Goal: Check status: Check status

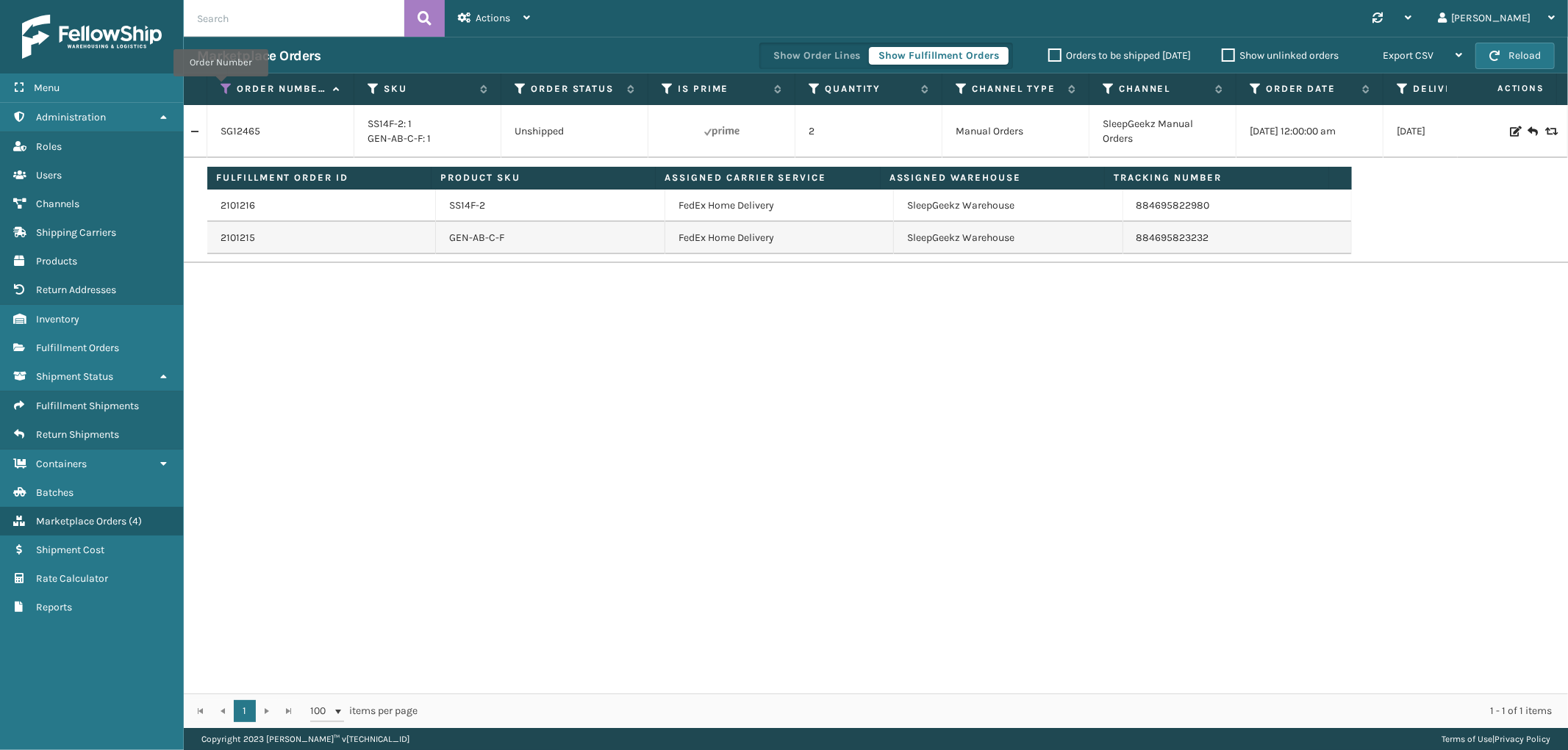
click at [221, 87] on icon at bounding box center [227, 88] width 12 height 13
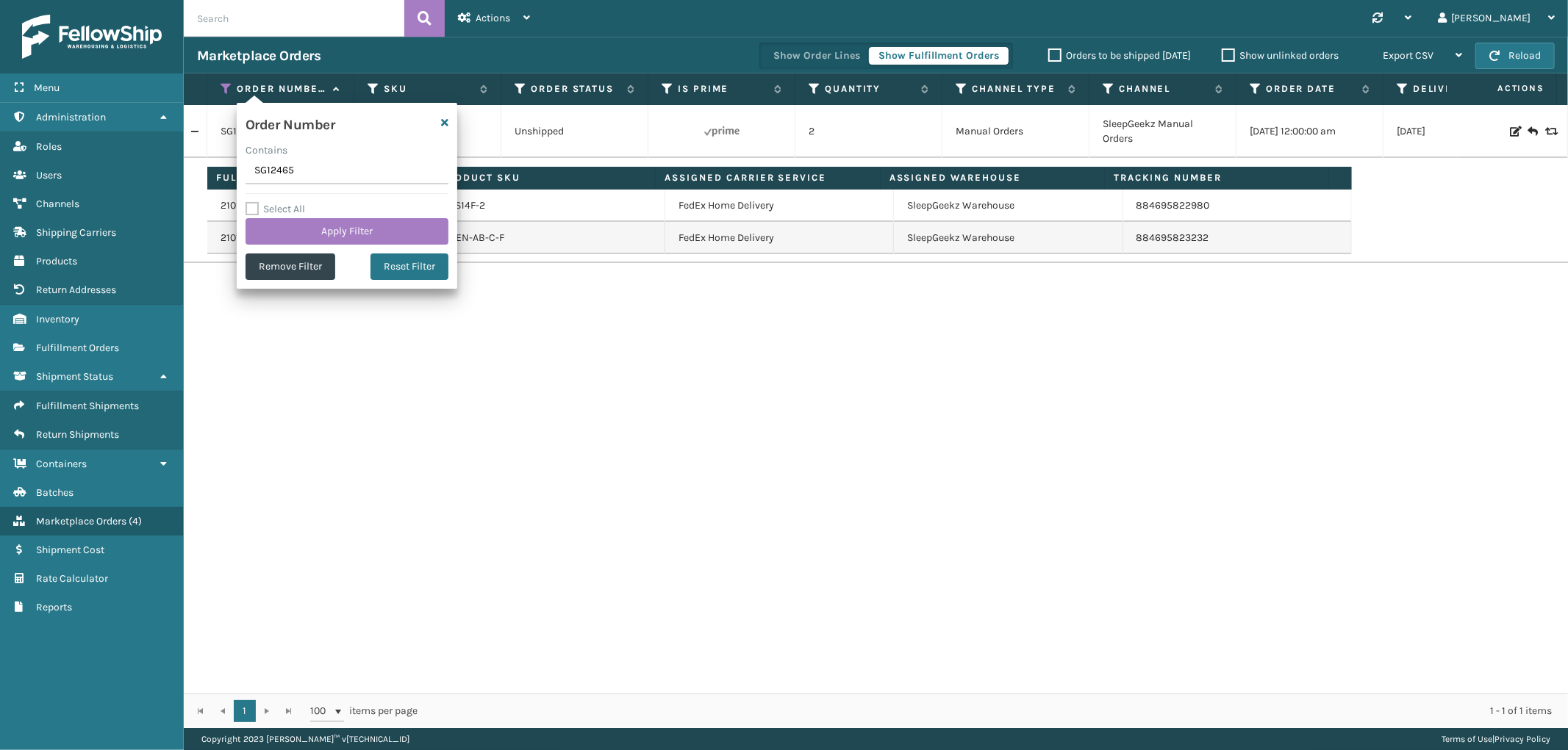
click at [267, 173] on input "SG12465" at bounding box center [347, 171] width 202 height 27
type input "112-5679267-0037802"
click at [292, 226] on button "Apply Filter" at bounding box center [347, 231] width 202 height 27
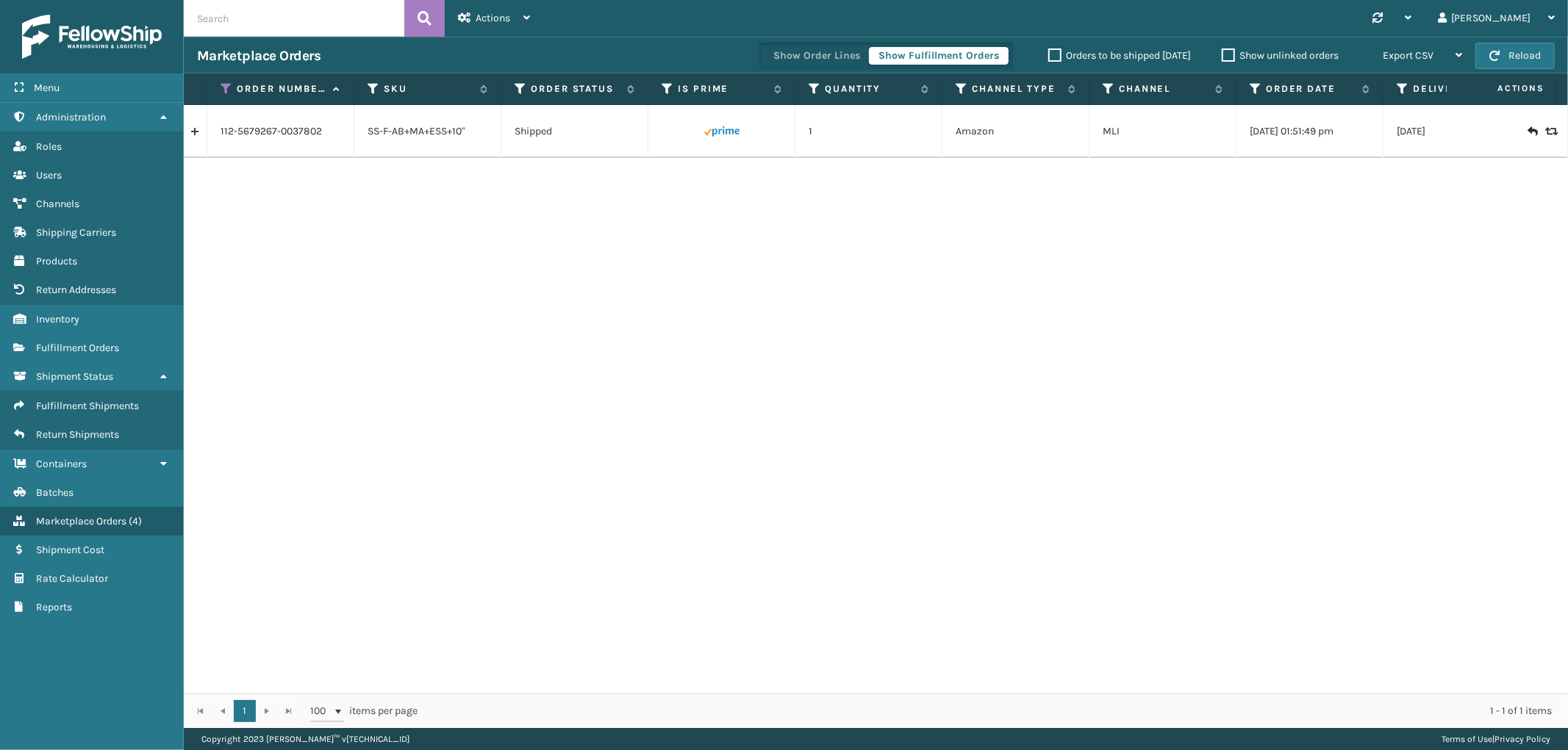
click at [190, 132] on link at bounding box center [195, 131] width 22 height 23
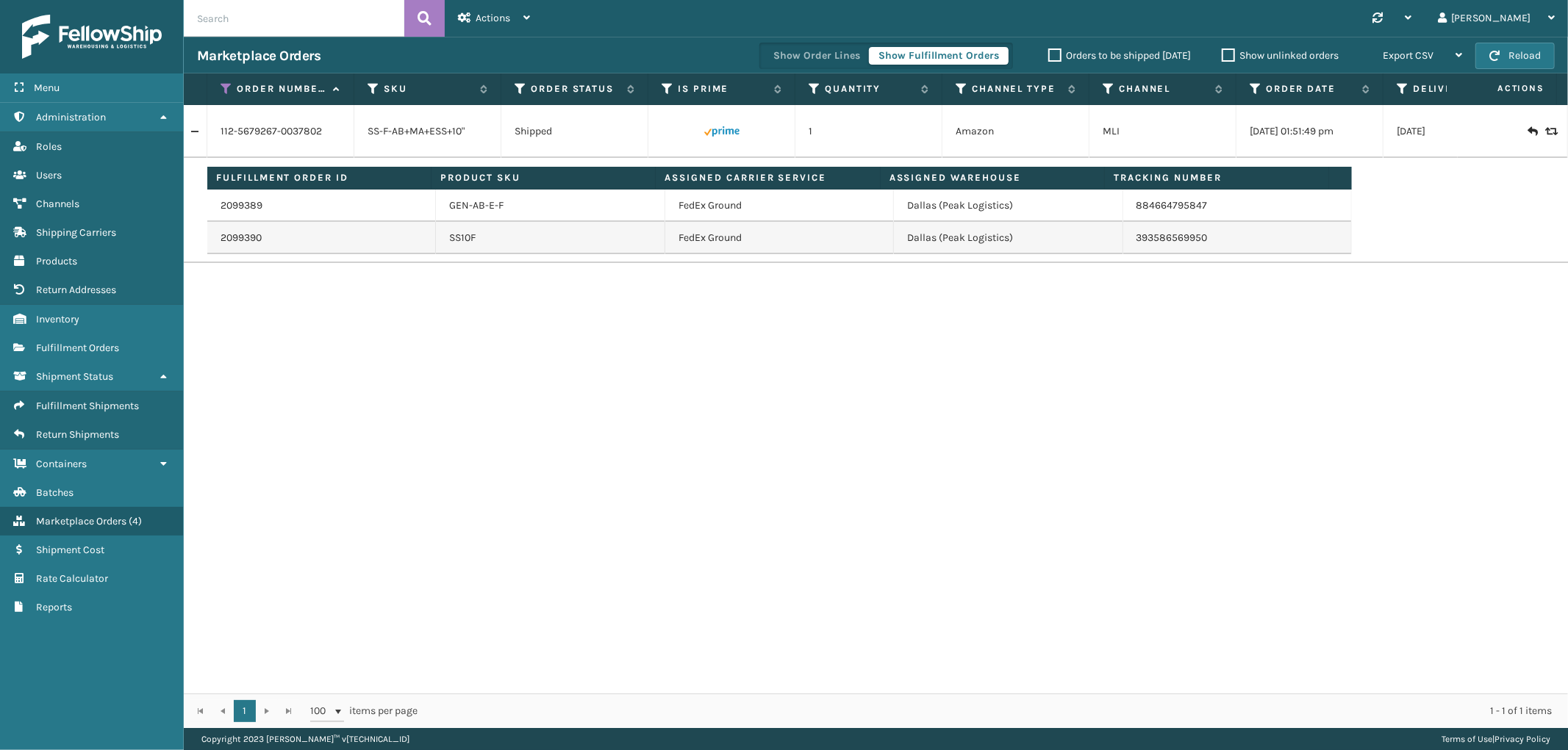
click at [1205, 242] on td "393586569950" at bounding box center [1237, 237] width 228 height 32
drag, startPoint x: 1215, startPoint y: 209, endPoint x: 1129, endPoint y: 212, distance: 86.1
click at [1129, 212] on td "884664795847" at bounding box center [1237, 205] width 228 height 32
copy link "884664795847"
drag, startPoint x: 227, startPoint y: 86, endPoint x: 228, endPoint y: 96, distance: 10.0
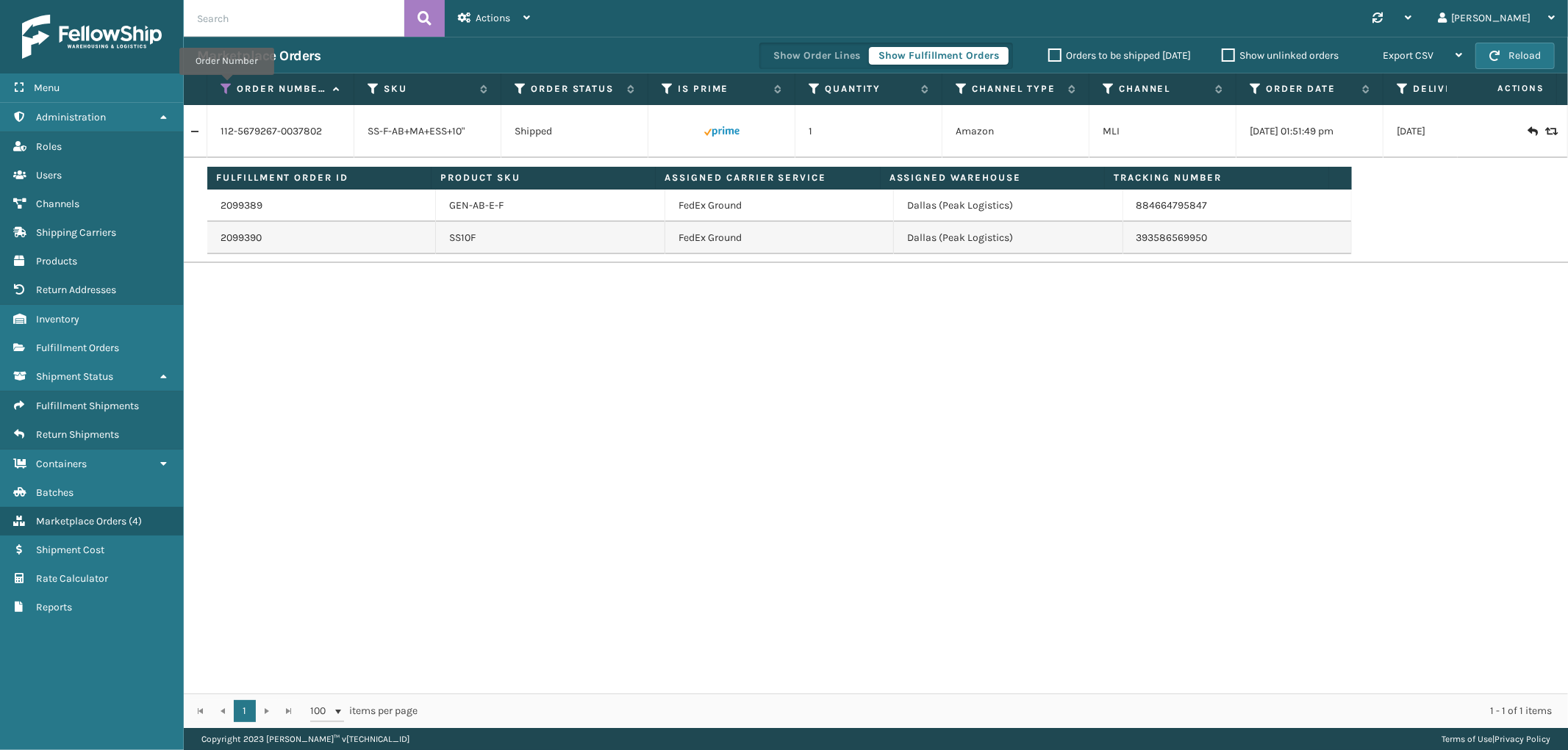
click at [227, 86] on icon at bounding box center [227, 88] width 12 height 13
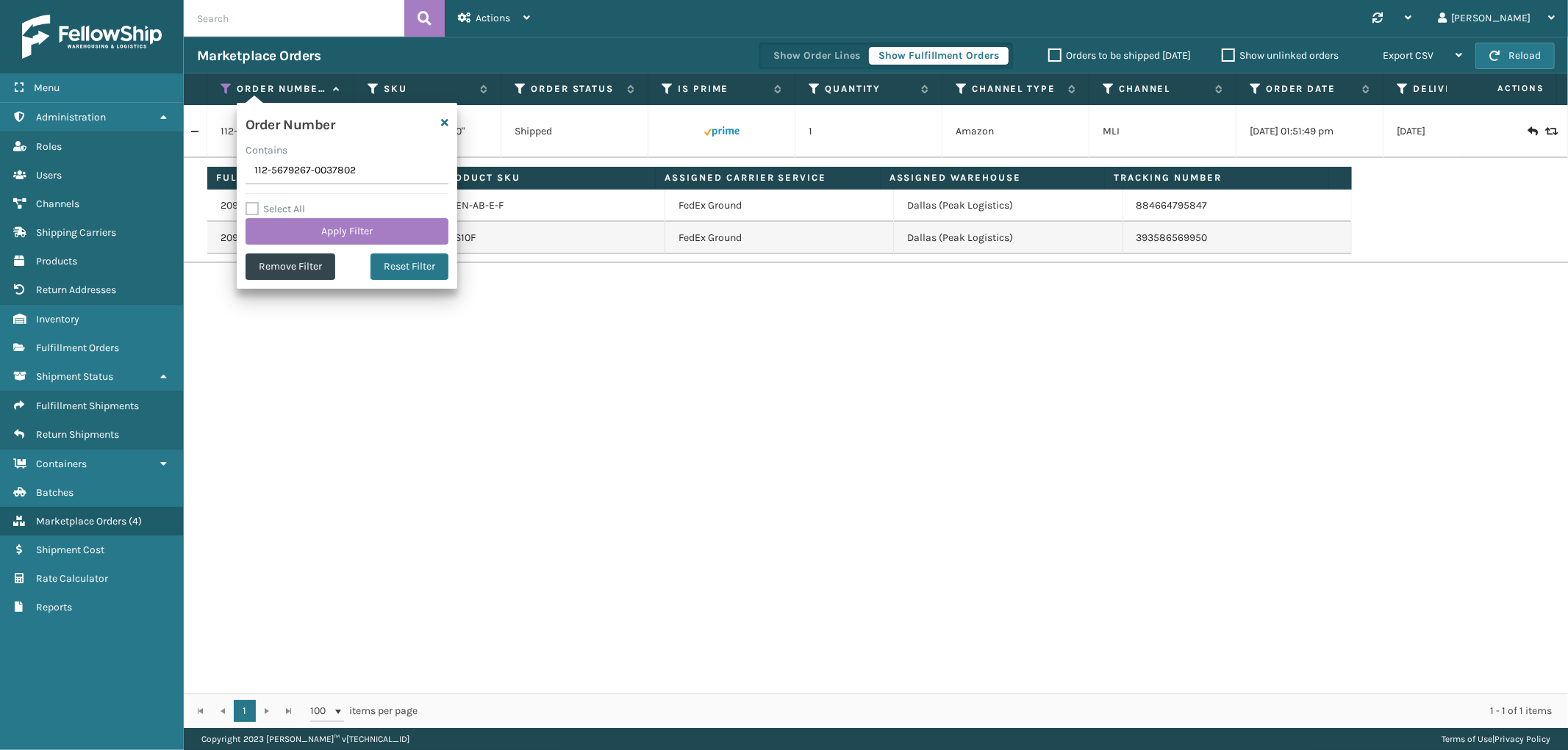
click at [273, 166] on input "112-5679267-0037802" at bounding box center [347, 171] width 202 height 27
type input "114-6382751-7941025"
click at [285, 239] on button "Apply Filter" at bounding box center [347, 231] width 202 height 27
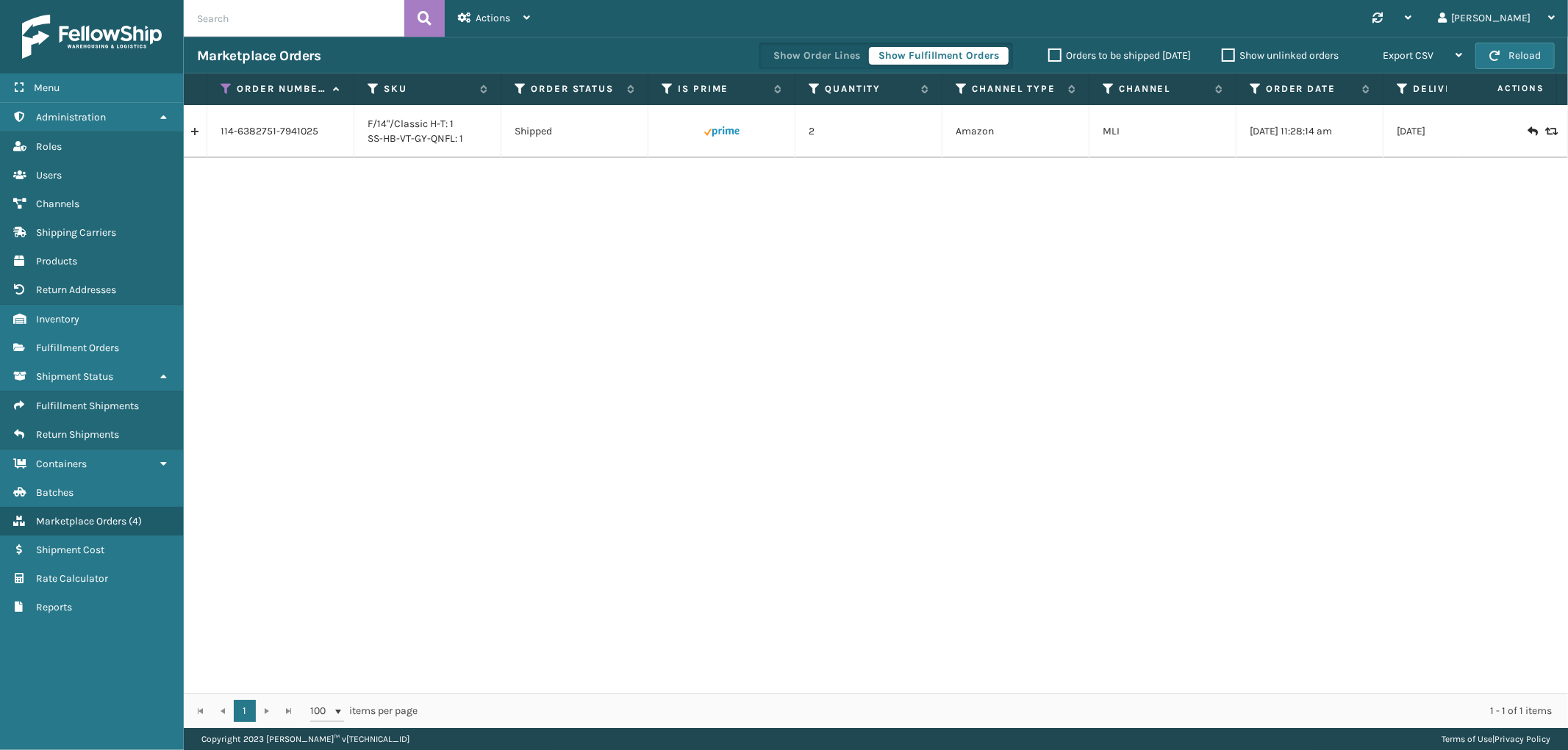
click at [193, 135] on link at bounding box center [195, 131] width 22 height 23
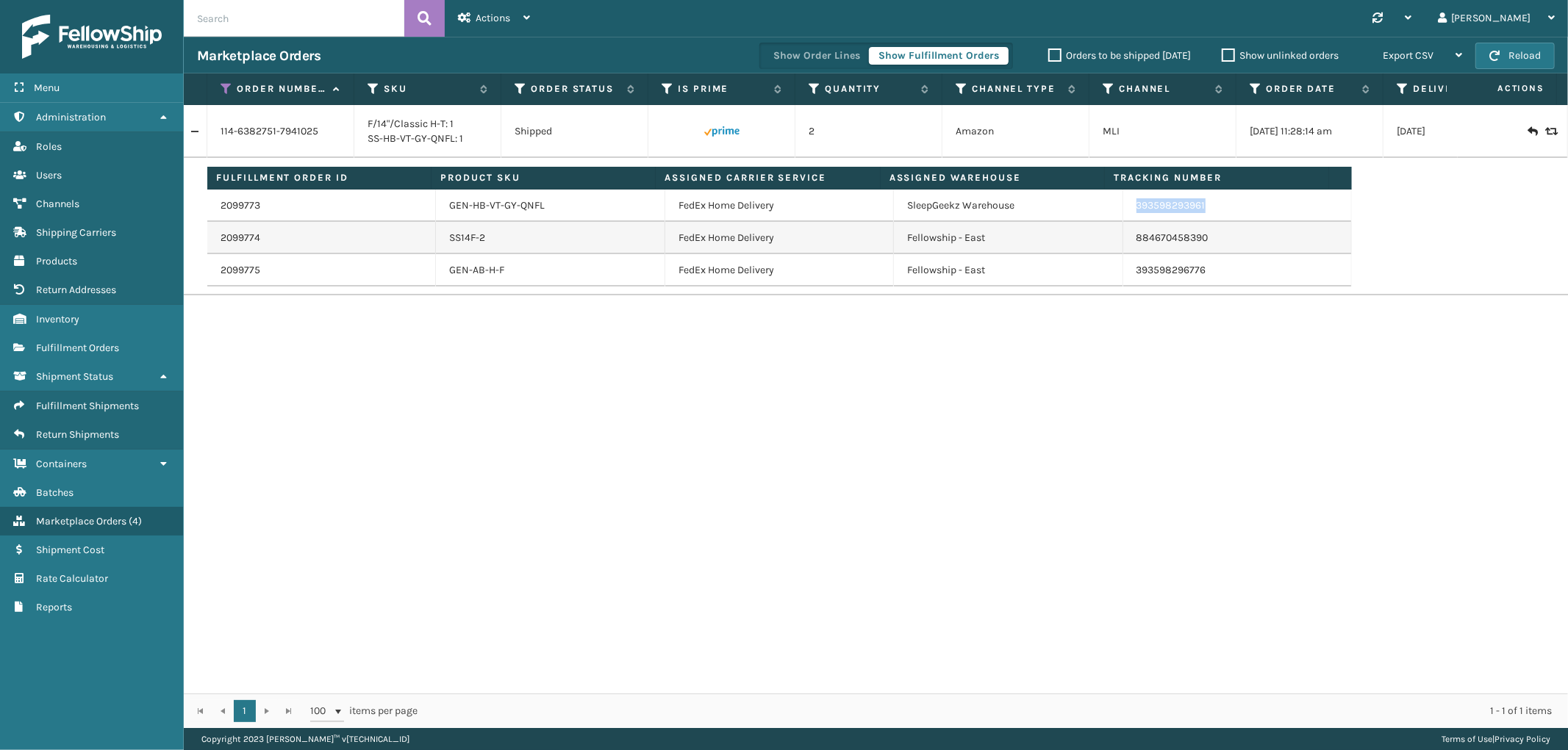
drag, startPoint x: 1202, startPoint y: 210, endPoint x: 1121, endPoint y: 212, distance: 81.0
click at [1123, 212] on td "393598293961" at bounding box center [1237, 205] width 228 height 32
copy link "393598293961"
click at [222, 85] on icon at bounding box center [227, 88] width 12 height 13
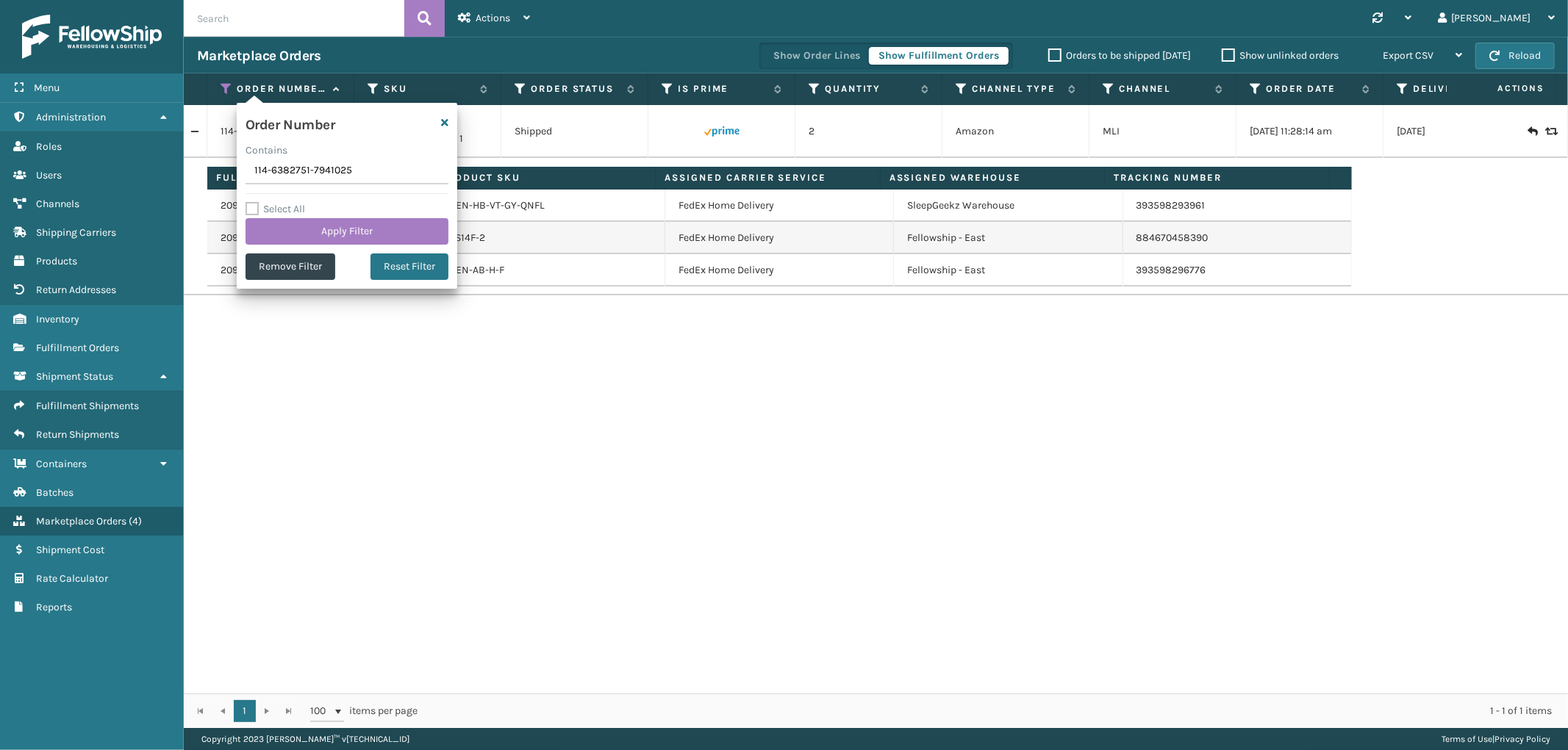
click at [277, 170] on input "114-6382751-7941025" at bounding box center [347, 171] width 202 height 27
type input "112-3675541-1937016"
click at [301, 225] on button "Apply Filter" at bounding box center [347, 231] width 202 height 27
